Goal: Task Accomplishment & Management: Manage account settings

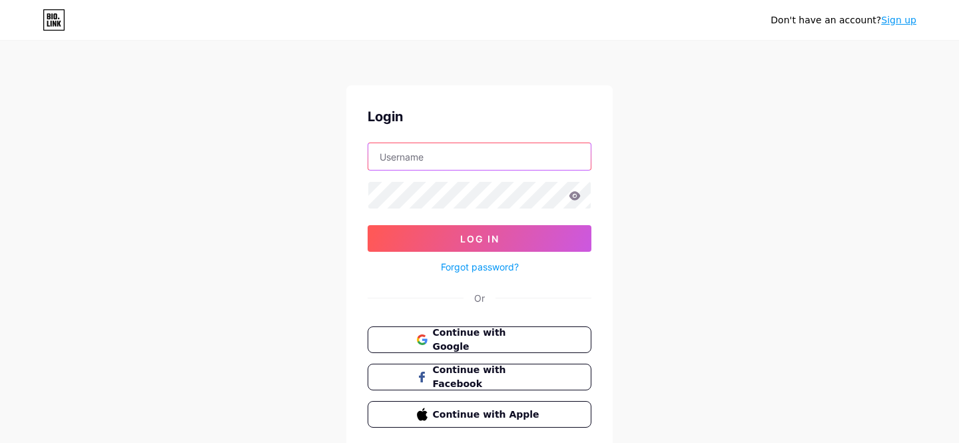
click at [490, 159] on input "text" at bounding box center [479, 156] width 222 height 27
type input "[EMAIL_ADDRESS][DOMAIN_NAME]"
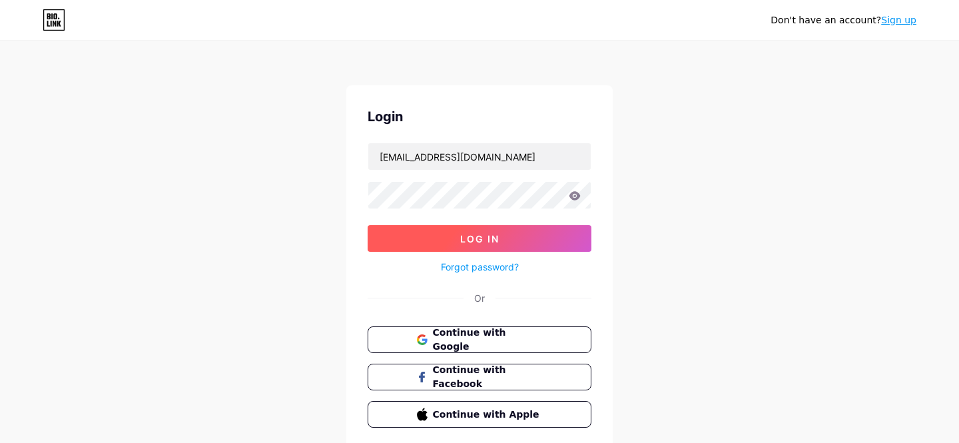
click at [444, 240] on button "Log In" at bounding box center [480, 238] width 224 height 27
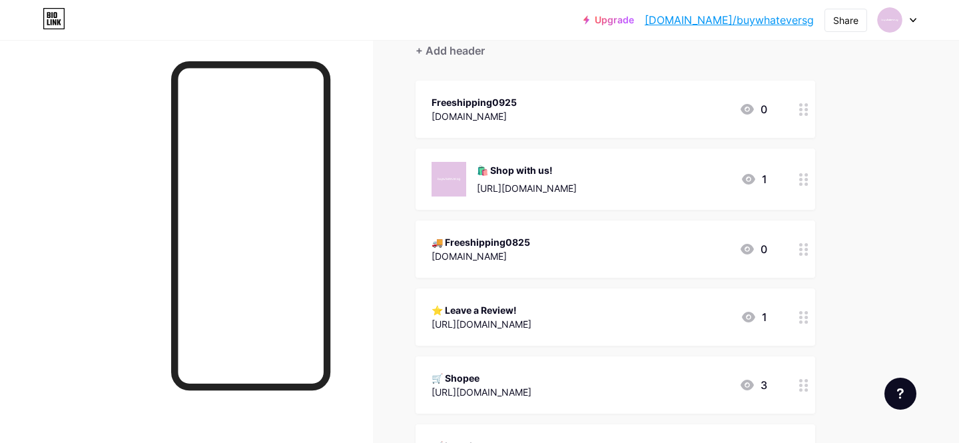
scroll to position [127, 0]
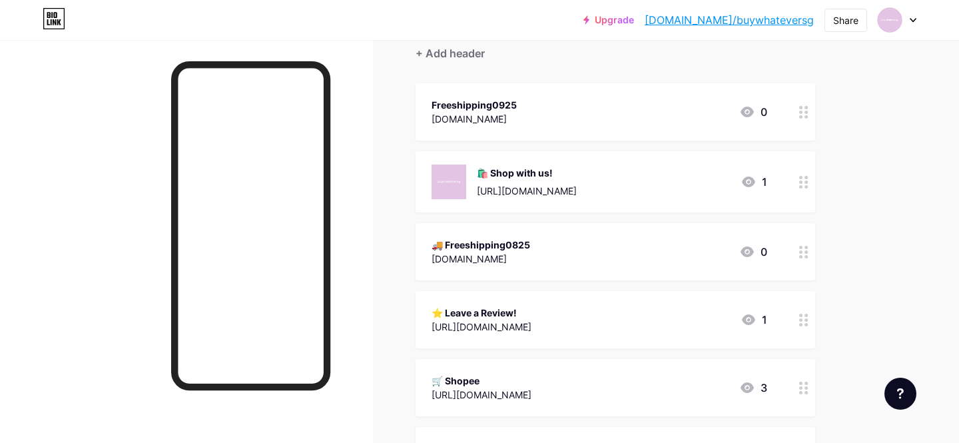
click at [800, 251] on circle at bounding box center [800, 251] width 3 height 3
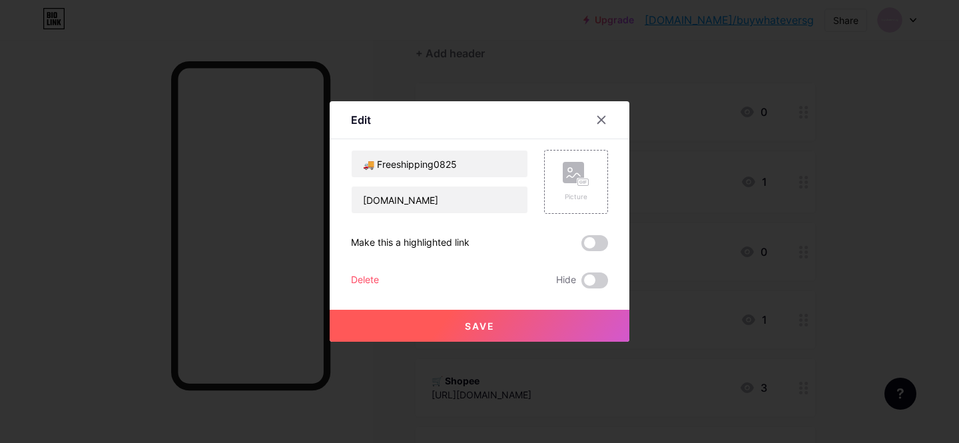
click at [364, 277] on div "Delete" at bounding box center [365, 280] width 28 height 16
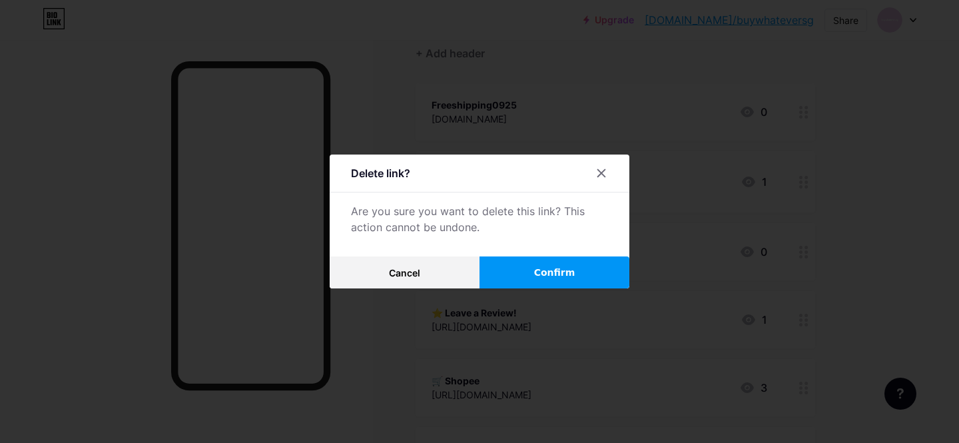
click at [546, 275] on span "Confirm" at bounding box center [554, 273] width 41 height 14
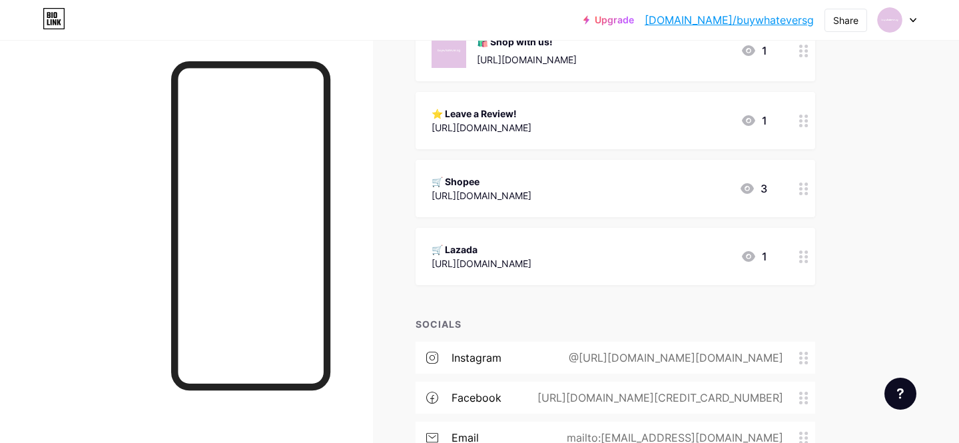
scroll to position [274, 0]
